Goal: Information Seeking & Learning: Learn about a topic

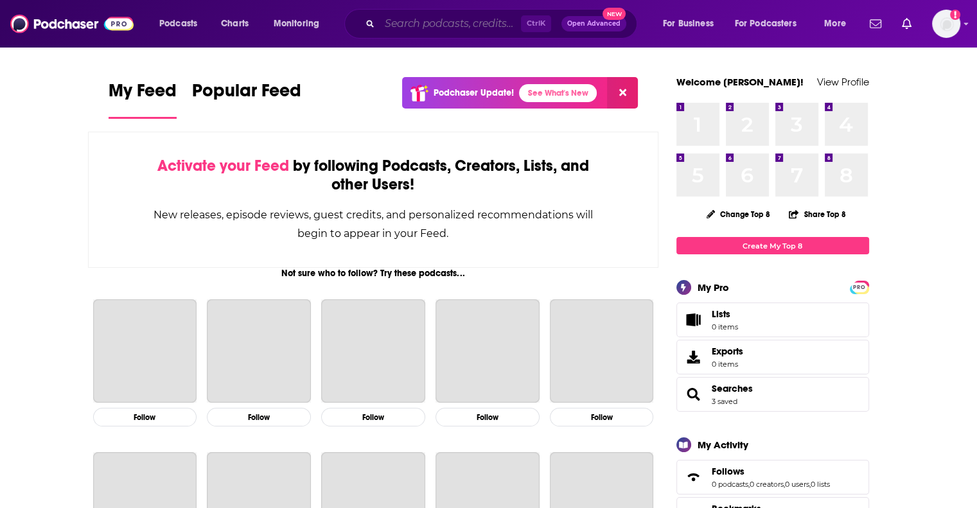
click at [403, 25] on input "Search podcasts, credits, & more..." at bounding box center [450, 23] width 141 height 21
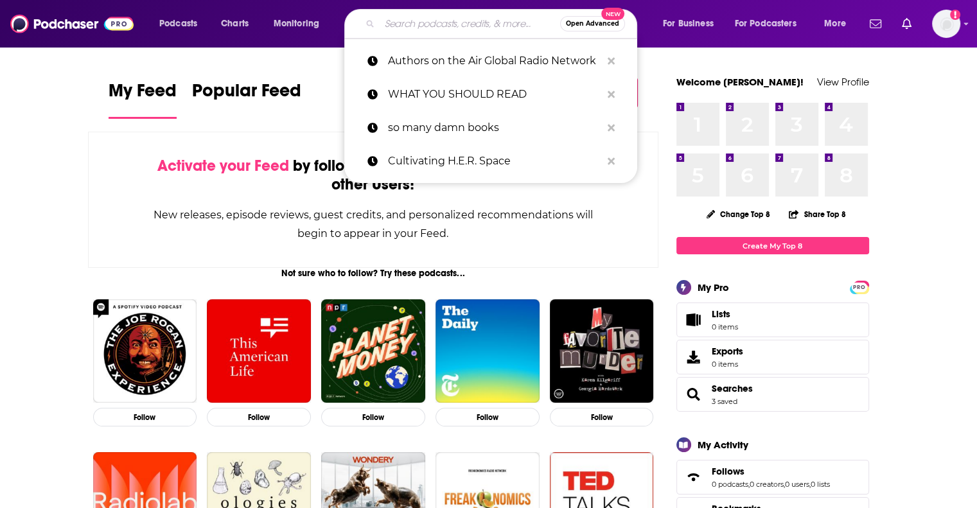
paste input "Books, Kids & Creations Podcast"
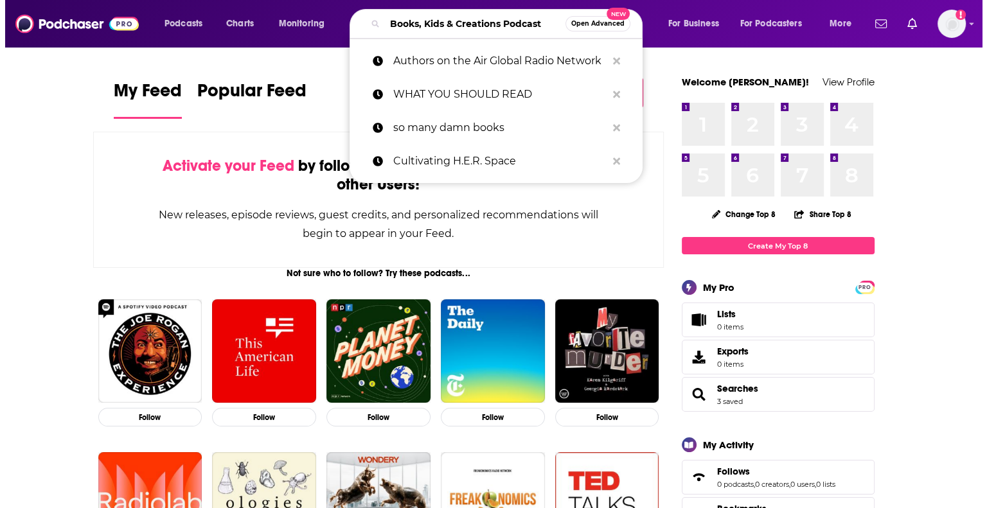
scroll to position [0, 8]
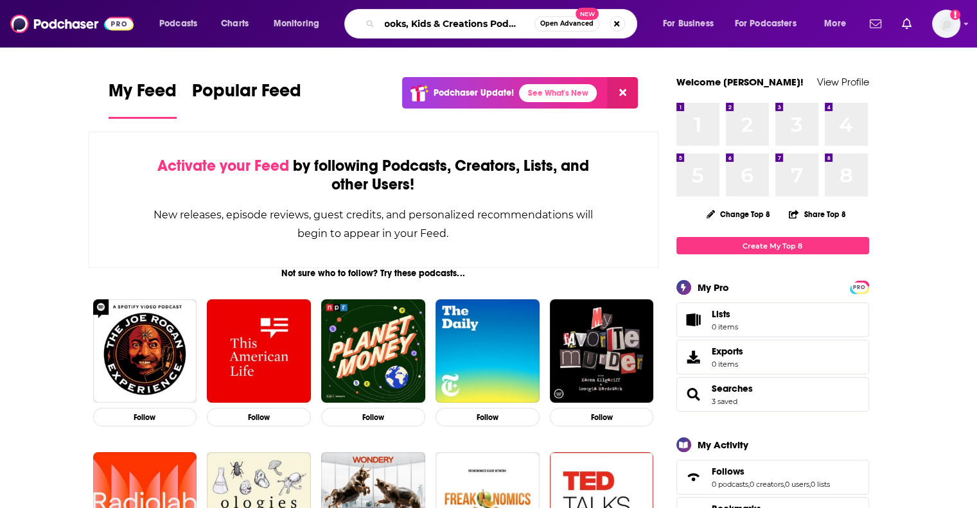
type input "Books, Kids & Creations Podcast"
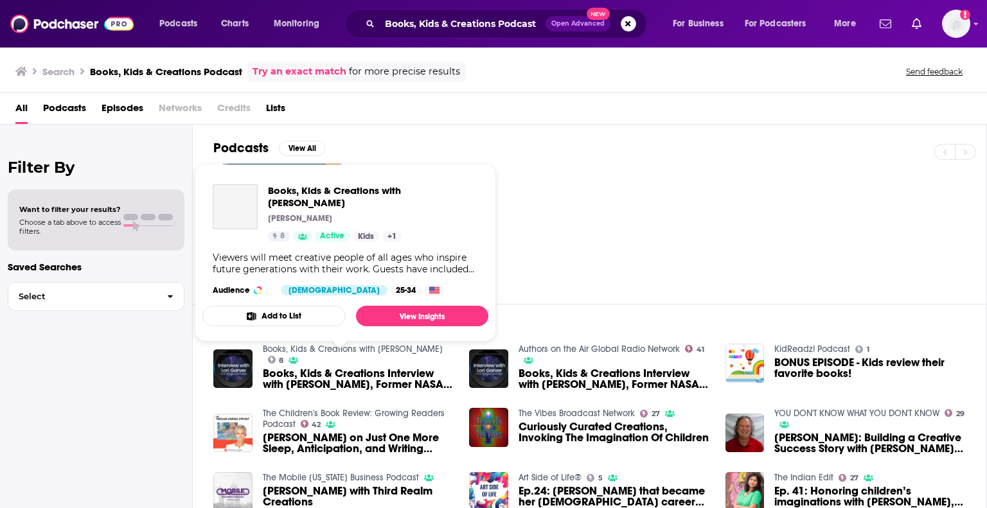
click at [380, 351] on link "Books, Kids & Creations with [PERSON_NAME]" at bounding box center [353, 349] width 180 height 11
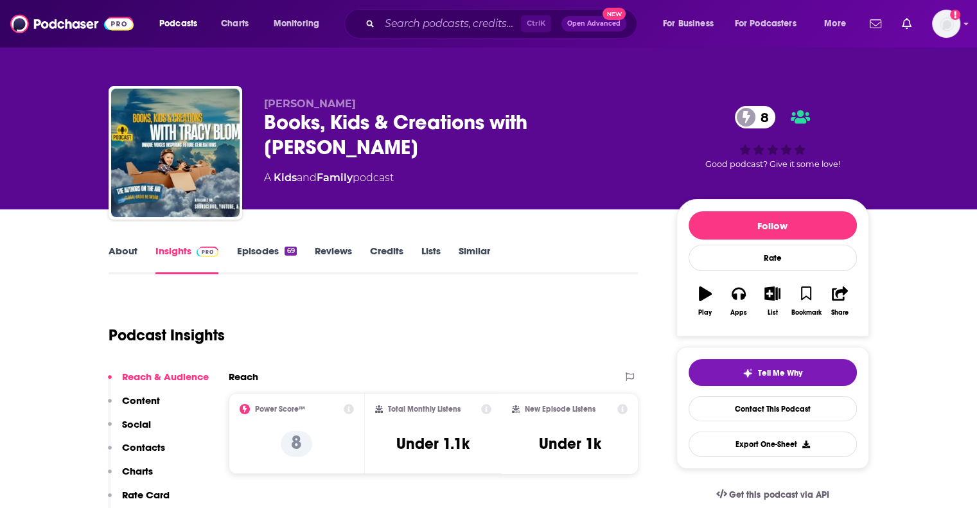
click at [128, 246] on link "About" at bounding box center [123, 260] width 29 height 30
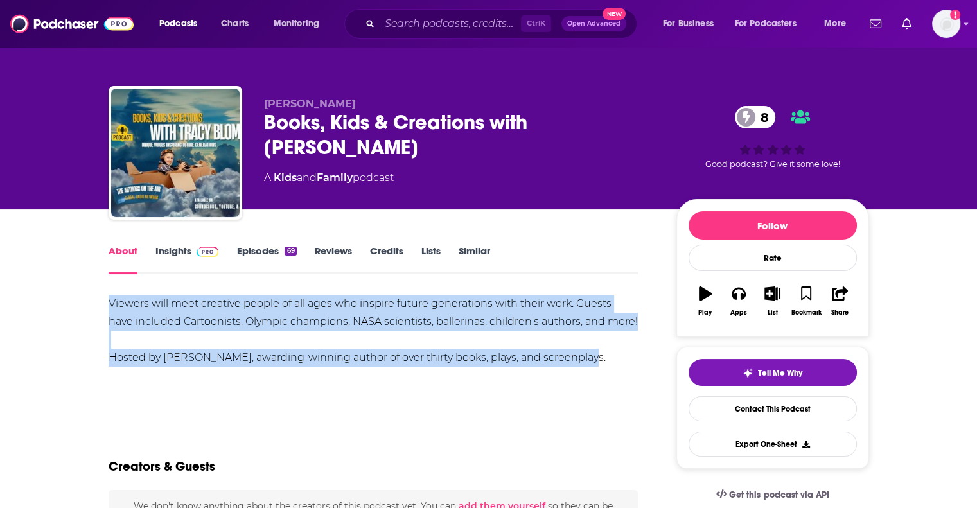
drag, startPoint x: 109, startPoint y: 301, endPoint x: 617, endPoint y: 362, distance: 511.7
